Goal: Transaction & Acquisition: Subscribe to service/newsletter

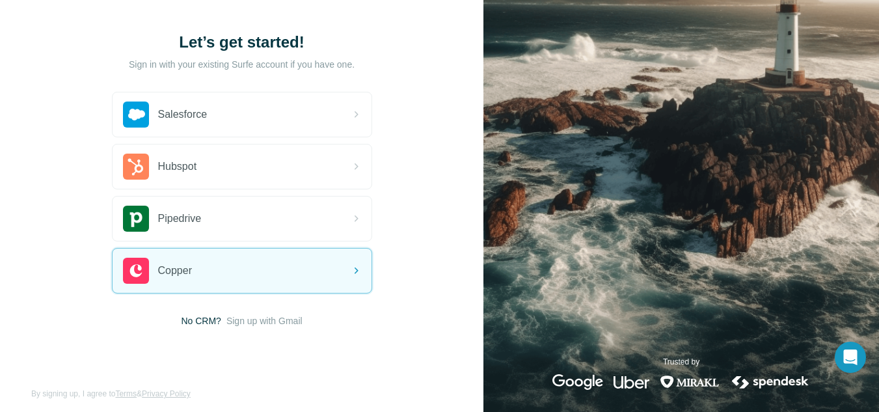
scroll to position [71, 0]
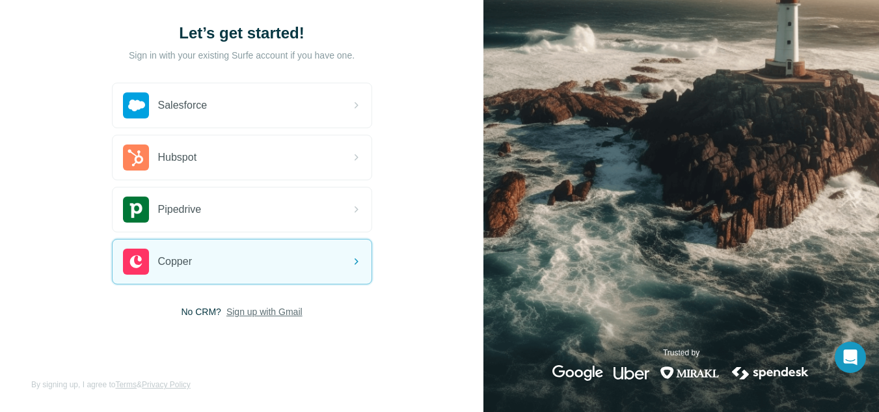
click at [271, 313] on span "Sign up with Gmail" at bounding box center [264, 311] width 76 height 13
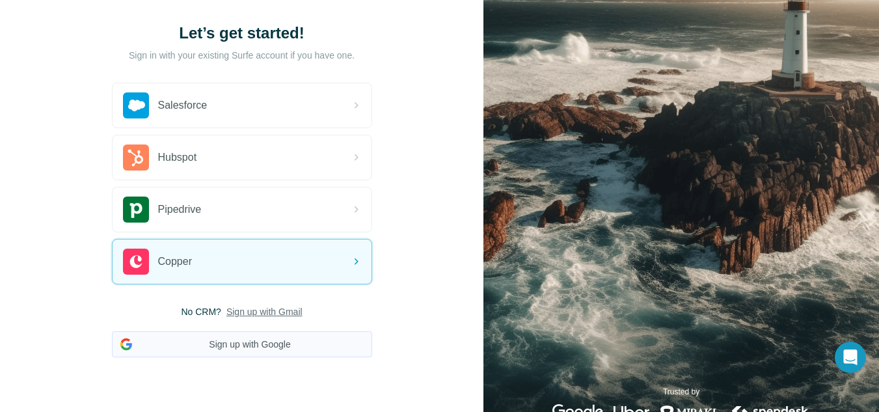
click at [312, 344] on button "Sign up with Google" at bounding box center [242, 344] width 260 height 26
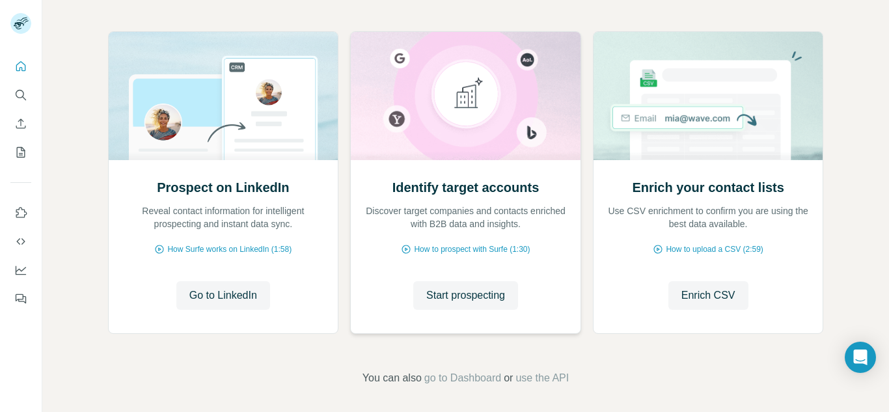
scroll to position [135, 0]
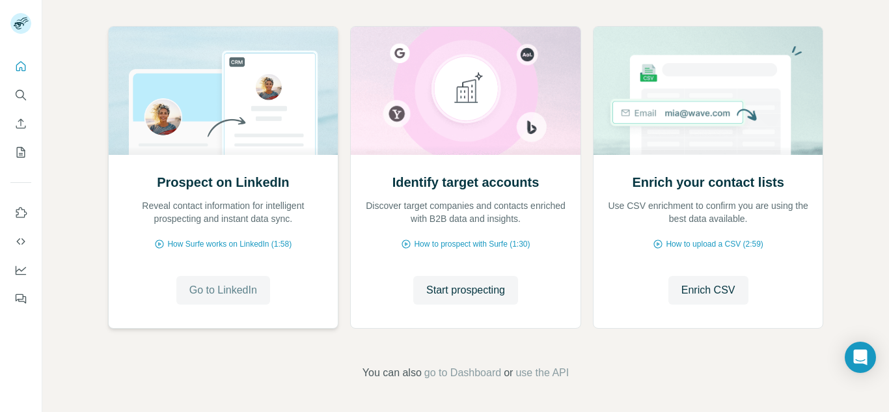
click at [230, 287] on span "Go to LinkedIn" at bounding box center [223, 290] width 68 height 16
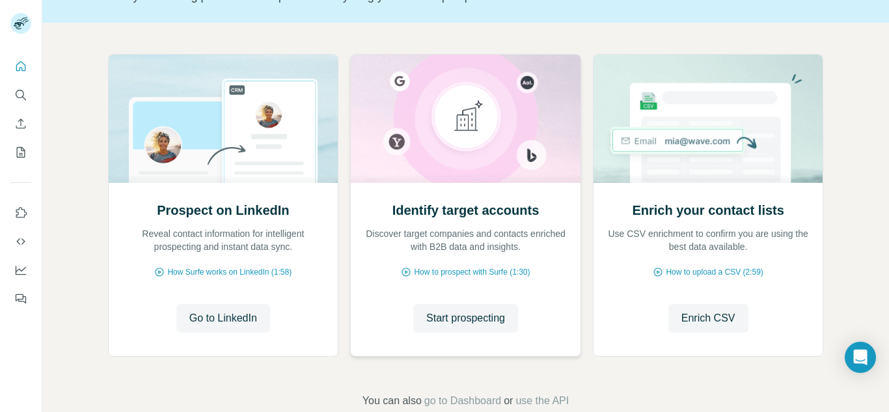
scroll to position [135, 0]
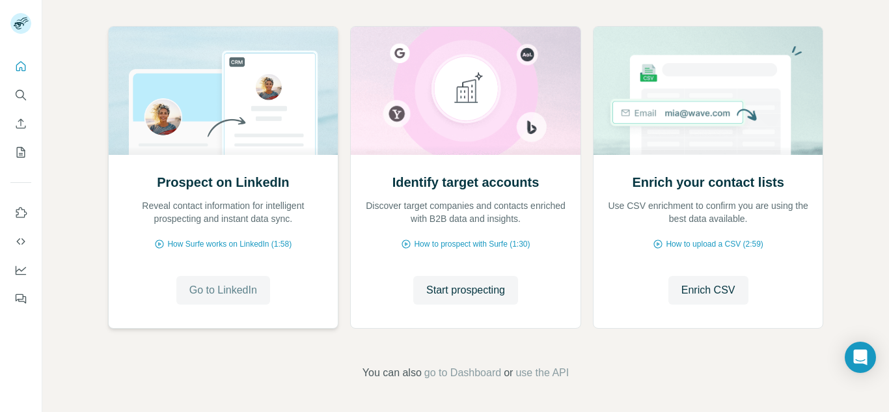
click at [250, 284] on span "Go to LinkedIn" at bounding box center [223, 290] width 68 height 16
